Goal: Task Accomplishment & Management: Use online tool/utility

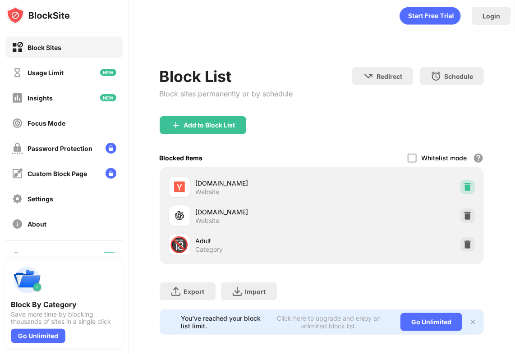
click at [463, 189] on img at bounding box center [467, 187] width 9 height 9
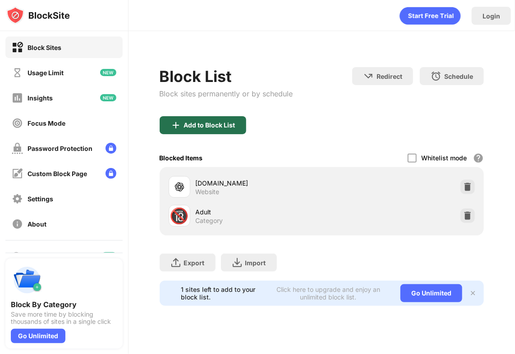
click at [234, 123] on div "Add to Block List" at bounding box center [209, 125] width 51 height 7
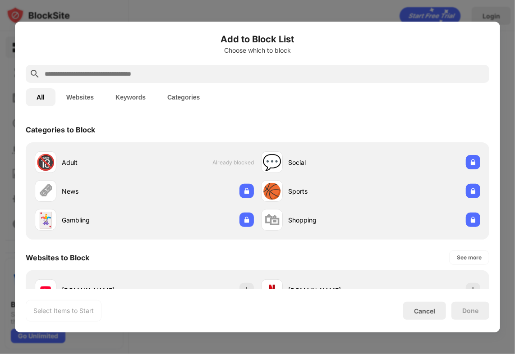
click at [213, 76] on input "text" at bounding box center [265, 74] width 442 height 11
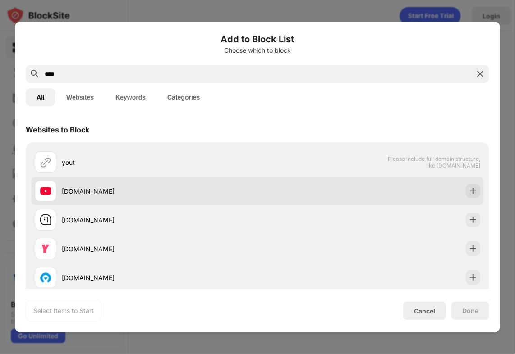
type input "****"
click at [182, 185] on div "[DOMAIN_NAME]" at bounding box center [146, 191] width 223 height 22
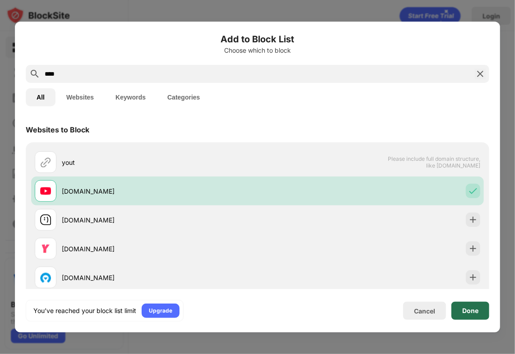
click at [476, 310] on div "Done" at bounding box center [470, 310] width 16 height 7
